Goal: Ask a question

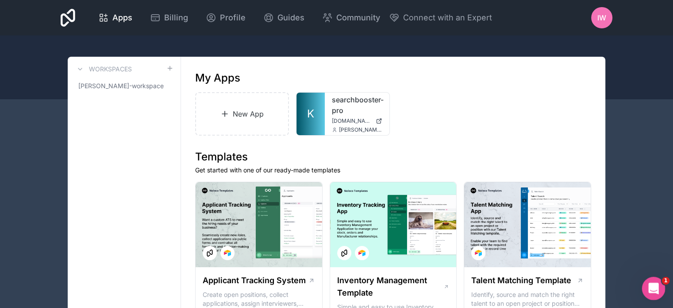
click at [652, 287] on icon "Open Intercom Messenger" at bounding box center [652, 287] width 15 height 15
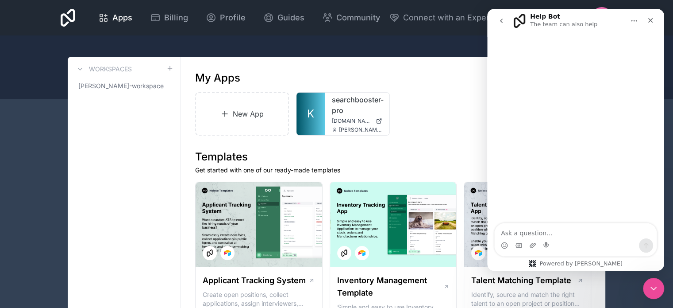
click at [578, 233] on textarea "Ask a question…" at bounding box center [576, 230] width 162 height 15
type textarea "'"
type textarea "ц"
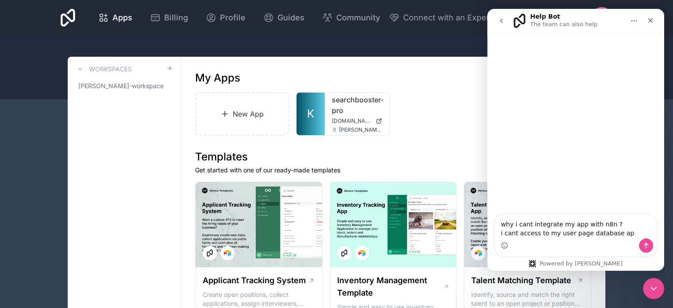
type textarea "why i cant integrate my app with n8n ? i cant access to my user page database a…"
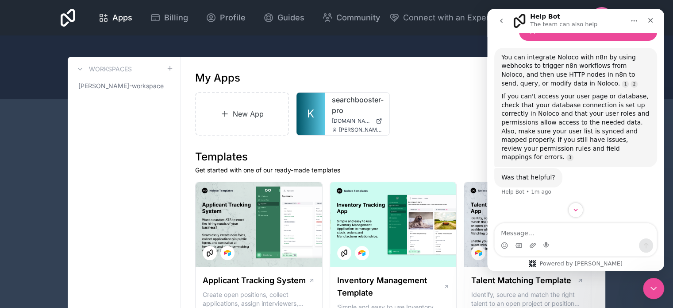
scroll to position [65, 0]
click at [560, 229] on textarea "Message…" at bounding box center [576, 230] width 162 height 15
type textarea "no"
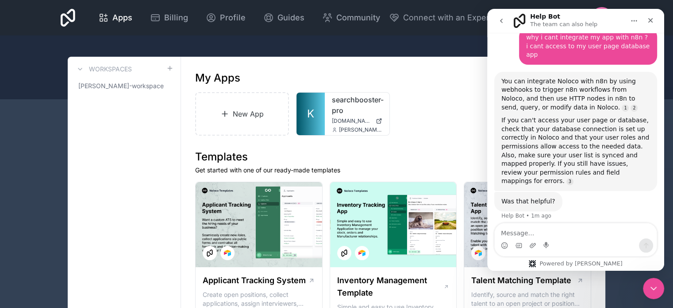
scroll to position [0, 0]
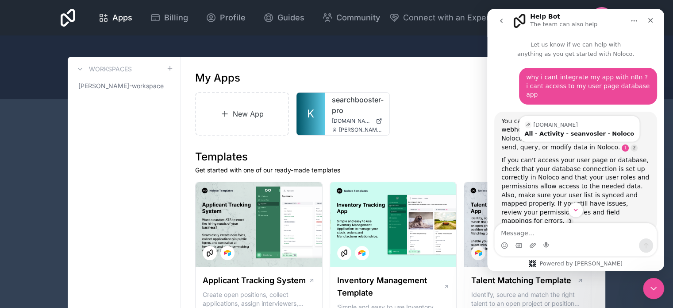
click at [622, 144] on link "Source reference 22649041:" at bounding box center [625, 147] width 7 height 7
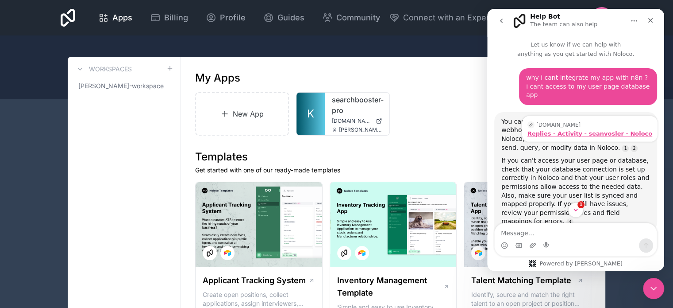
click at [580, 131] on div "Replies - Activity - seanvosler - Noloco" at bounding box center [590, 134] width 125 height 6
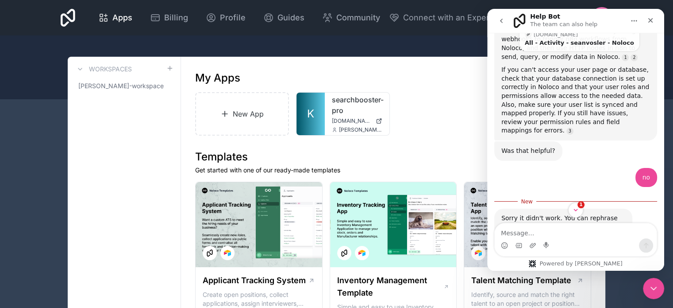
scroll to position [106, 0]
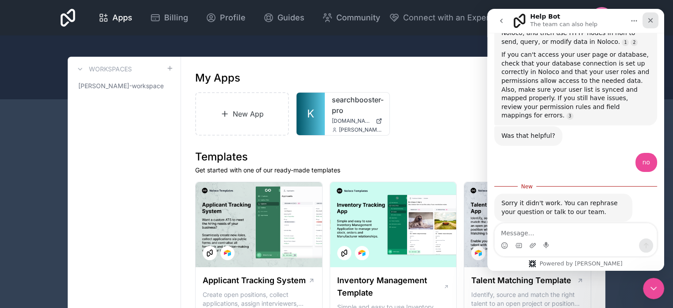
click at [651, 19] on icon "Close" at bounding box center [650, 20] width 7 height 7
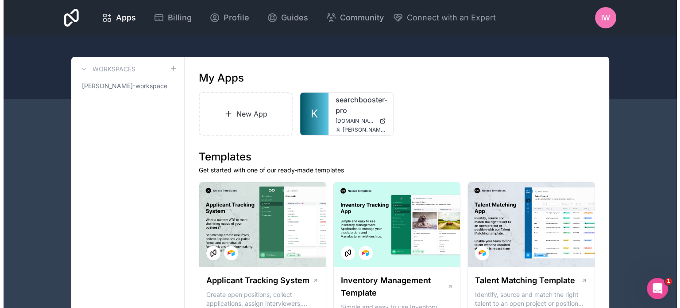
scroll to position [91, 0]
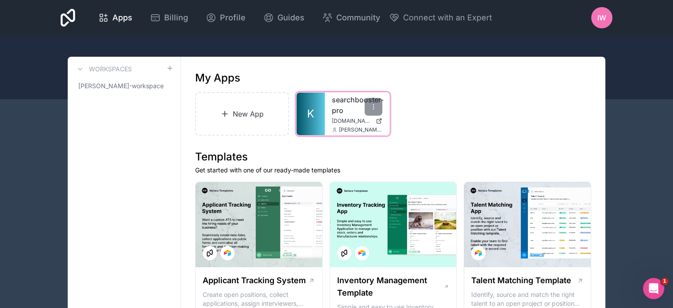
click at [346, 108] on link "searchbooster-pro" at bounding box center [357, 104] width 50 height 21
